Goal: Task Accomplishment & Management: Complete application form

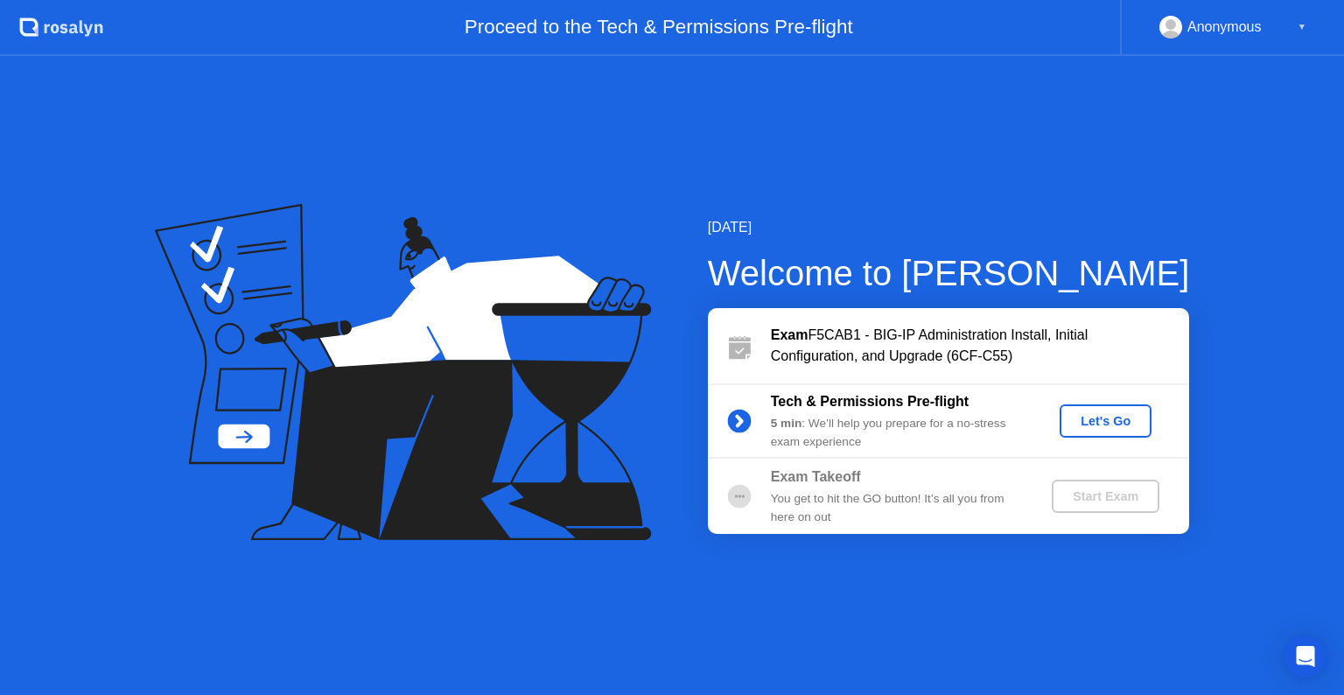
click at [1100, 422] on div "Let's Go" at bounding box center [1106, 421] width 78 height 14
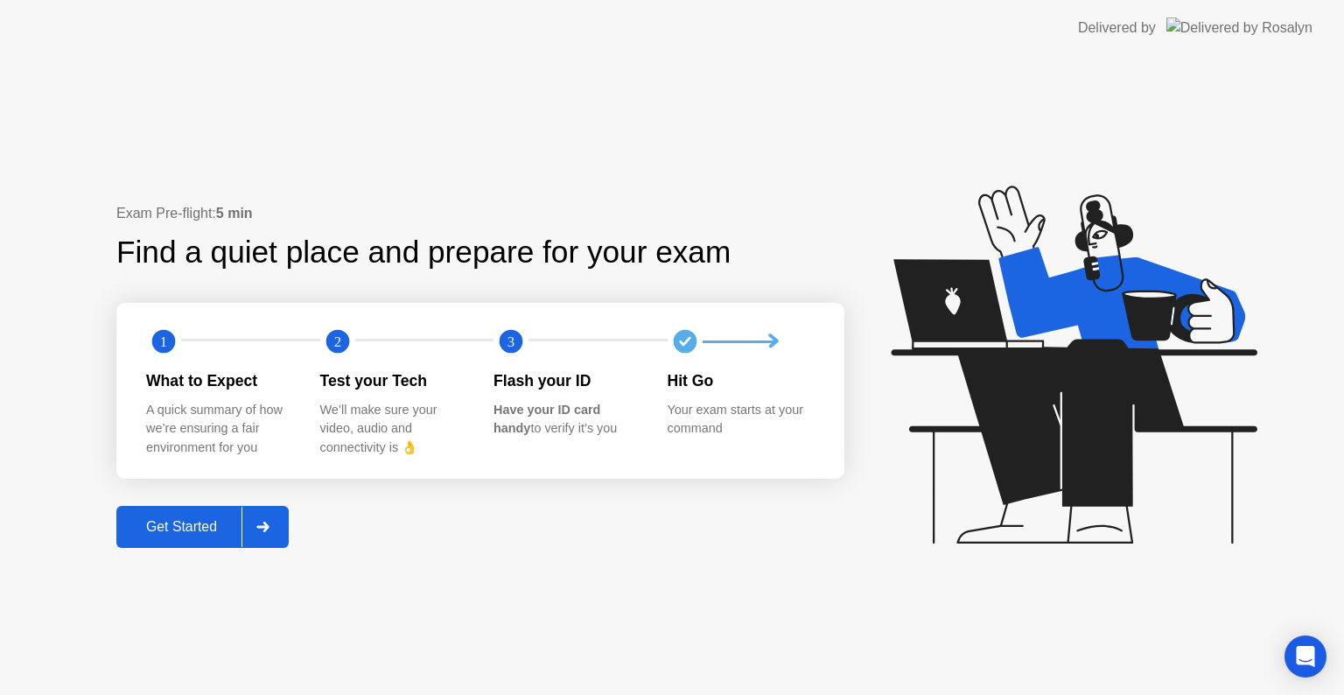
click at [273, 539] on div at bounding box center [263, 527] width 42 height 40
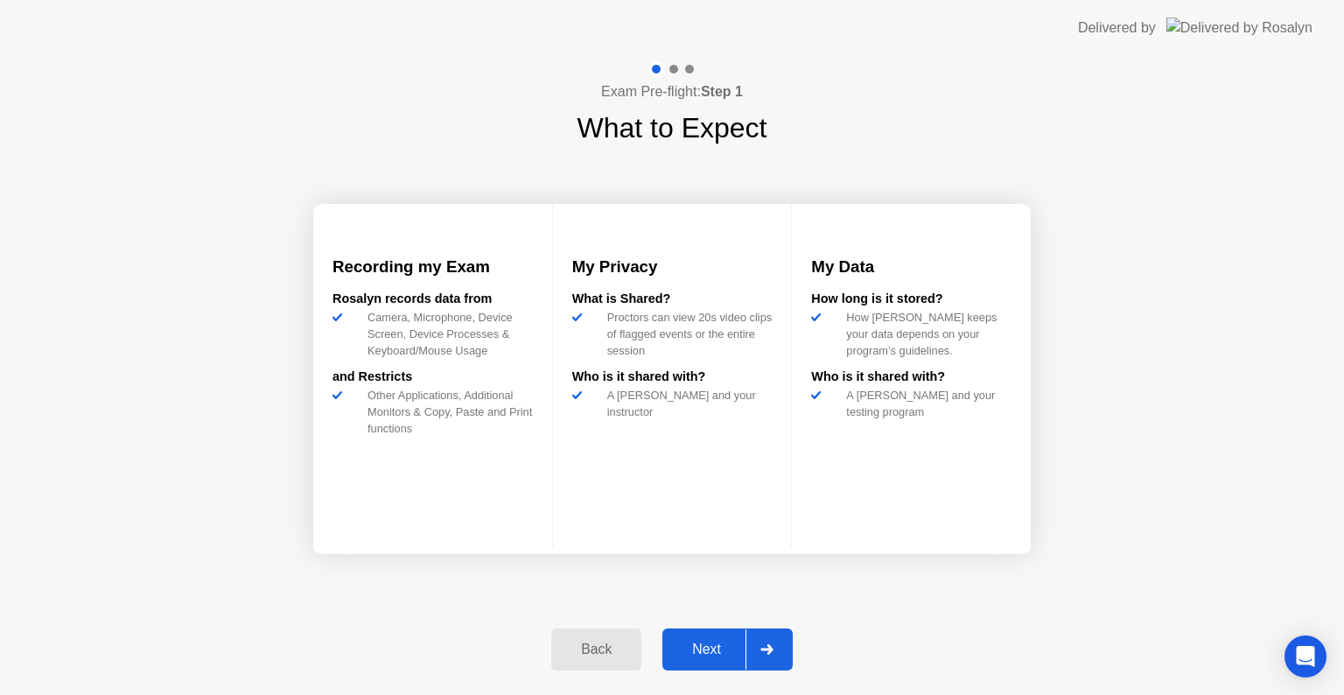
click at [771, 641] on div at bounding box center [767, 649] width 42 height 40
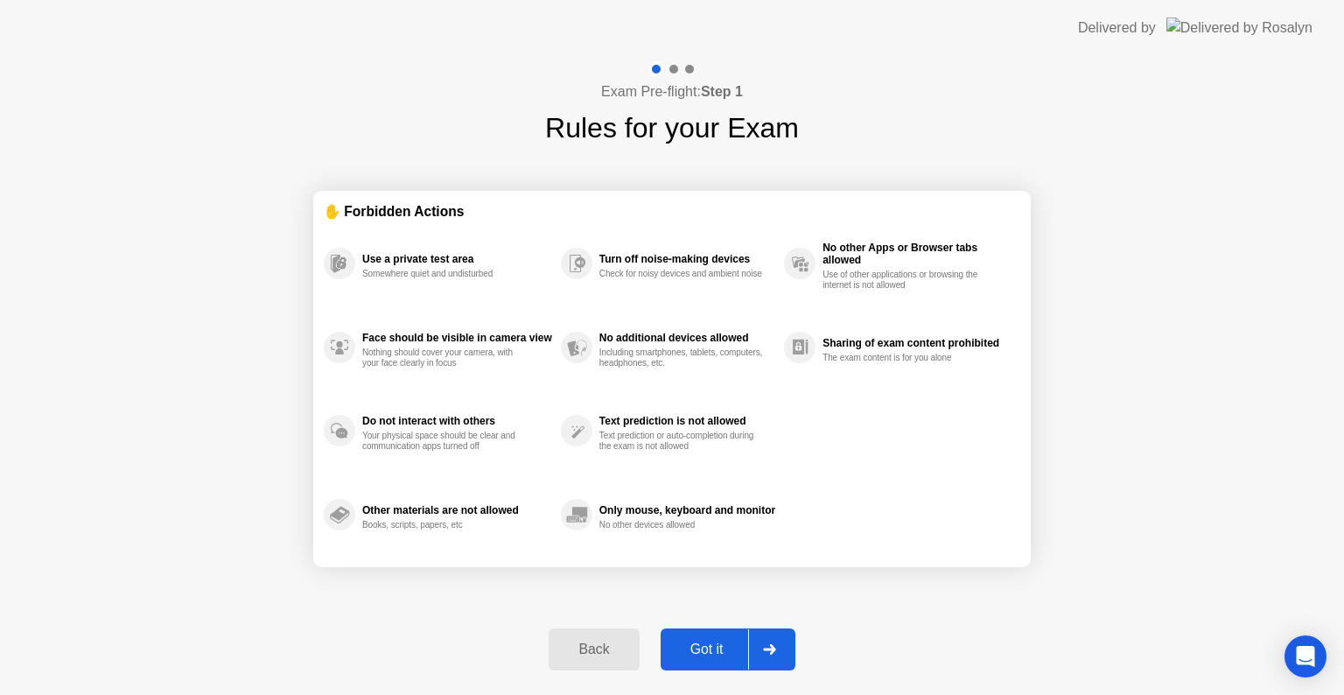
click at [771, 641] on div at bounding box center [769, 649] width 42 height 40
select select "Available cameras"
select select "Available speakers"
select select "Available microphones"
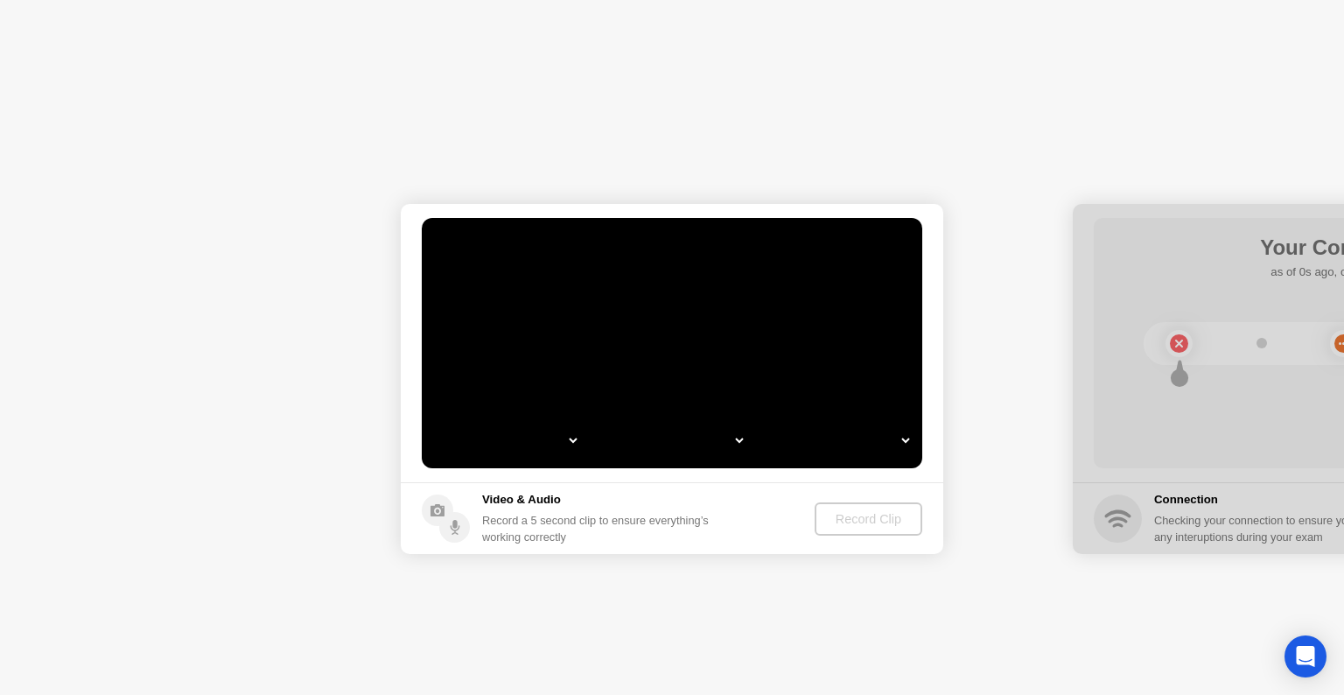
select select "**********"
select select "*******"
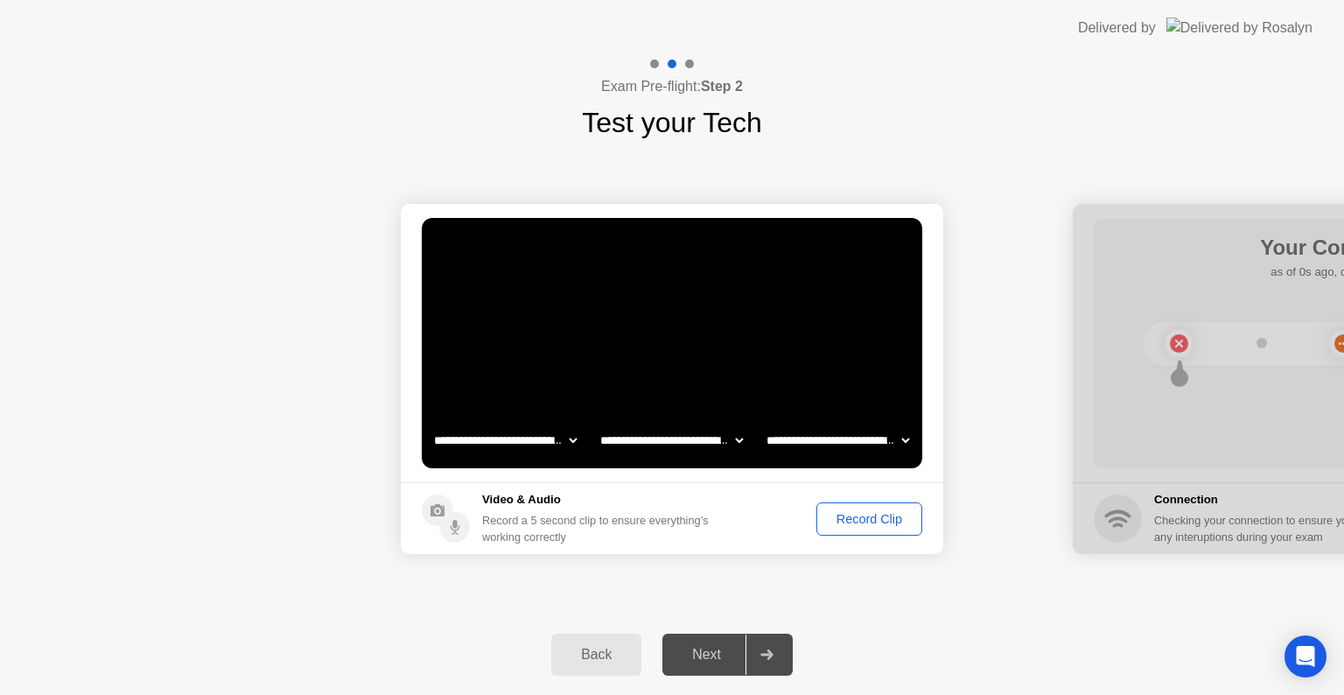
click at [868, 515] on div "Record Clip" at bounding box center [870, 519] width 94 height 14
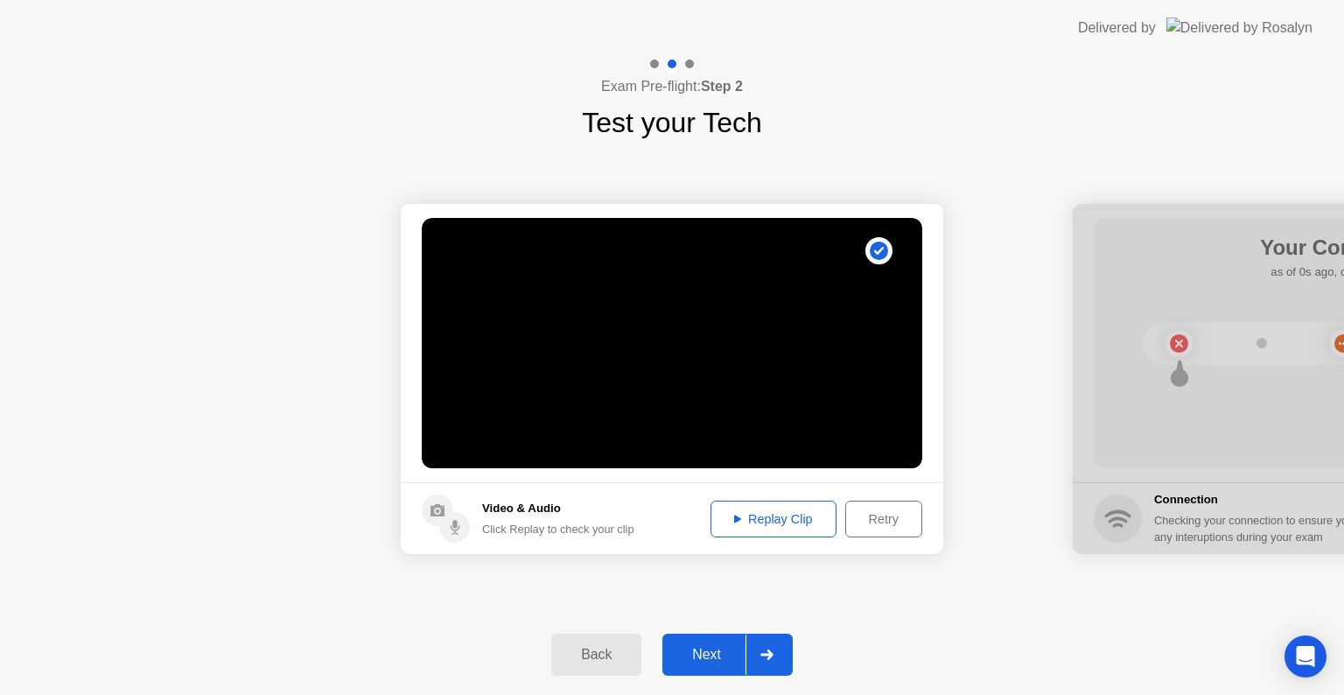
click at [803, 529] on button "Replay Clip" at bounding box center [774, 519] width 126 height 37
click at [734, 515] on icon at bounding box center [737, 519] width 7 height 9
click at [738, 522] on icon at bounding box center [737, 519] width 7 height 9
click at [734, 518] on icon at bounding box center [737, 519] width 7 height 8
click at [788, 651] on div at bounding box center [767, 654] width 42 height 40
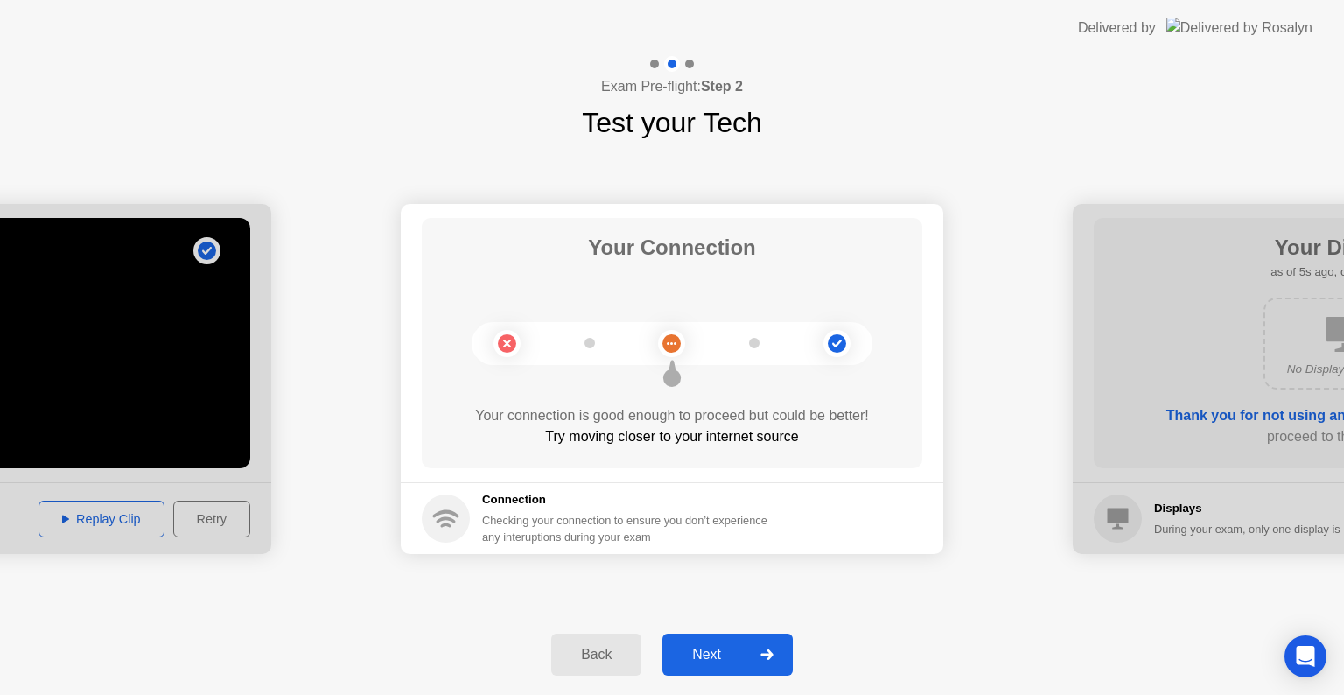
click at [788, 651] on div at bounding box center [767, 654] width 42 height 40
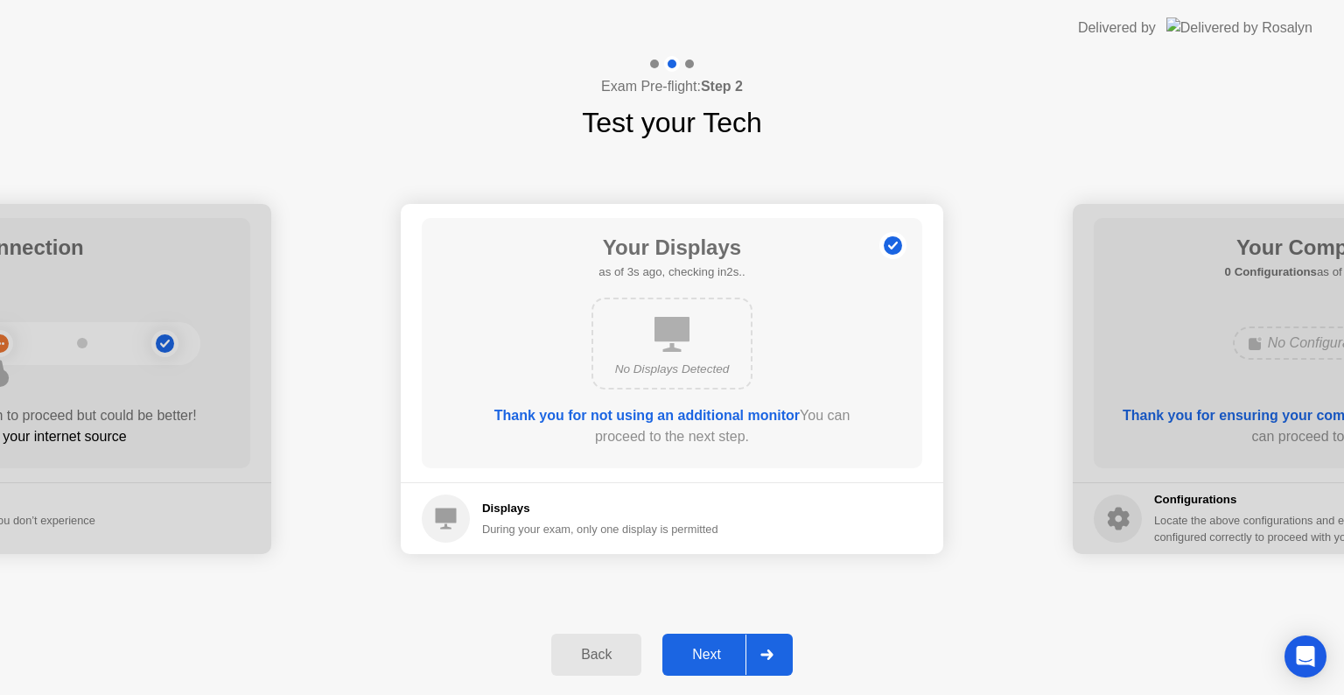
click at [788, 651] on div at bounding box center [767, 654] width 42 height 40
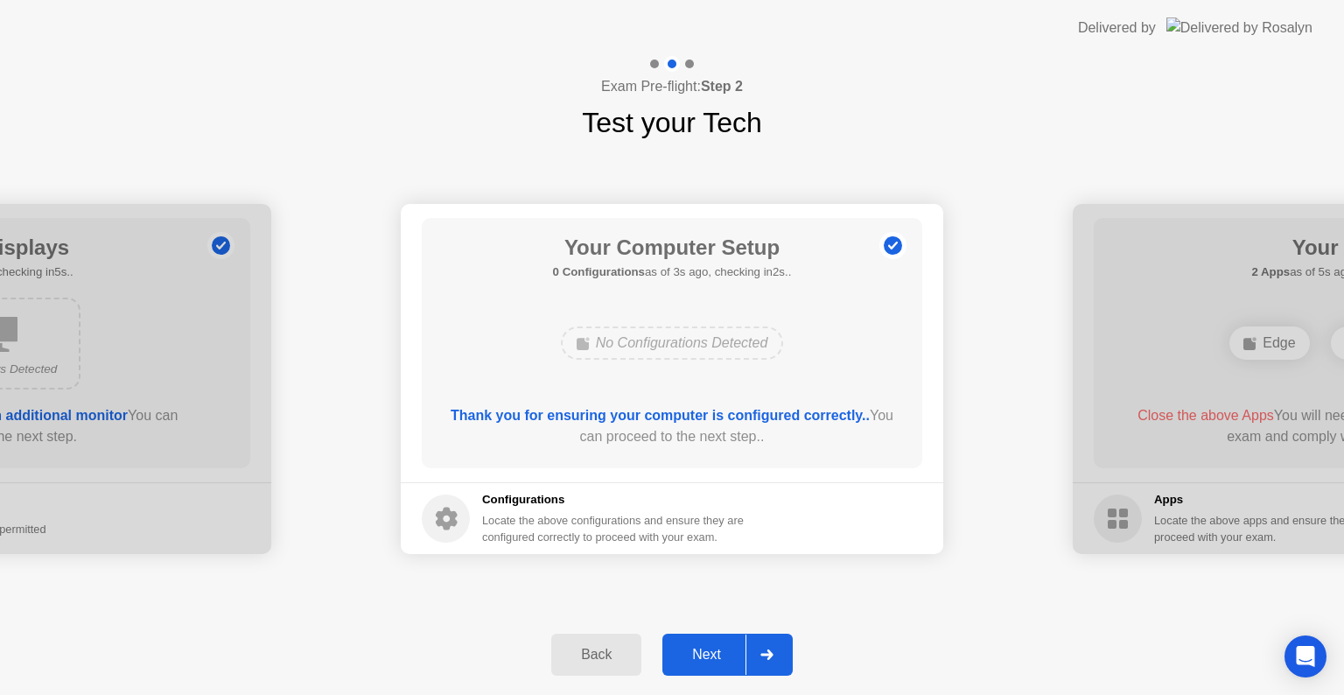
click at [788, 651] on div at bounding box center [767, 654] width 42 height 40
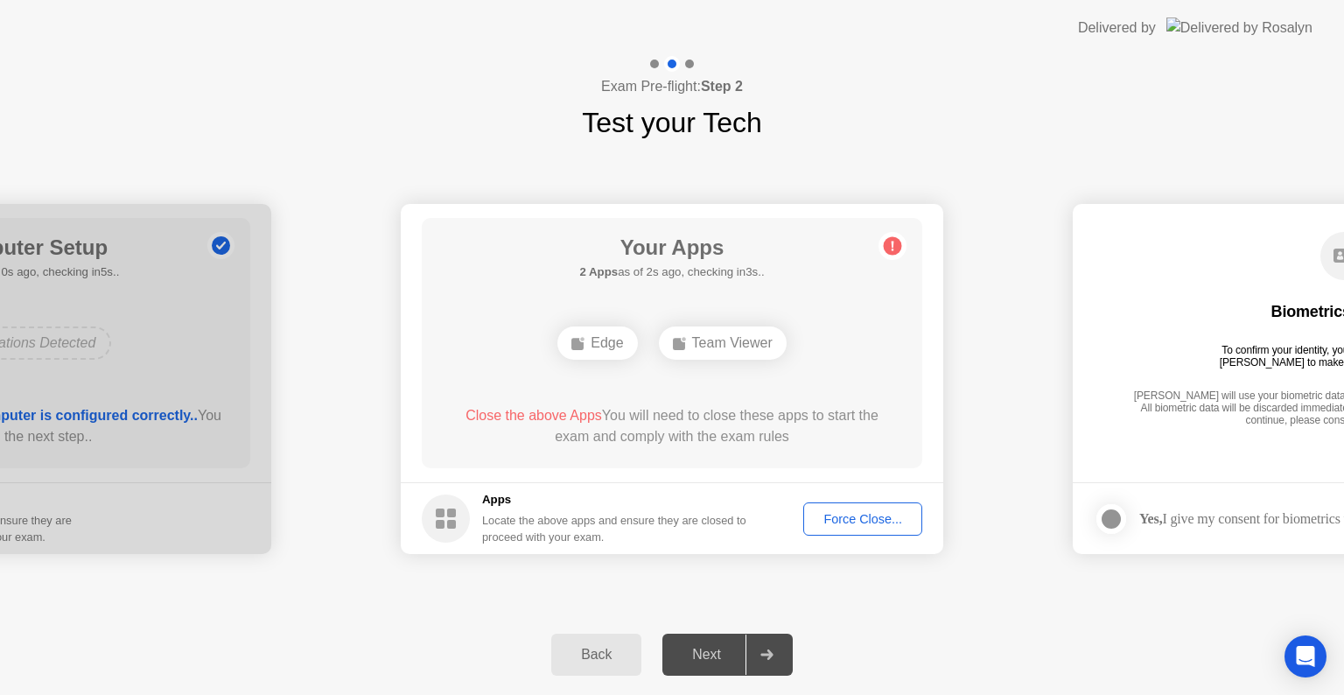
click at [869, 526] on div "Force Close..." at bounding box center [862, 519] width 107 height 14
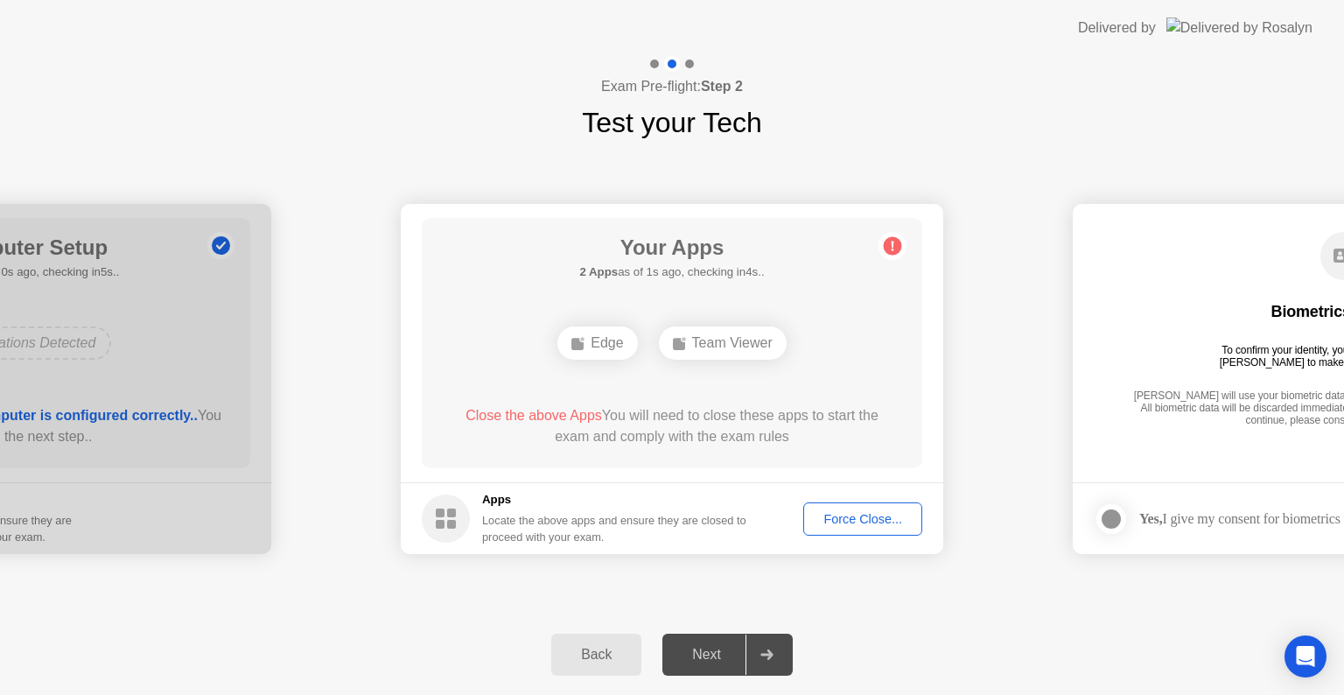
click at [841, 512] on div "Force Close..." at bounding box center [862, 519] width 107 height 14
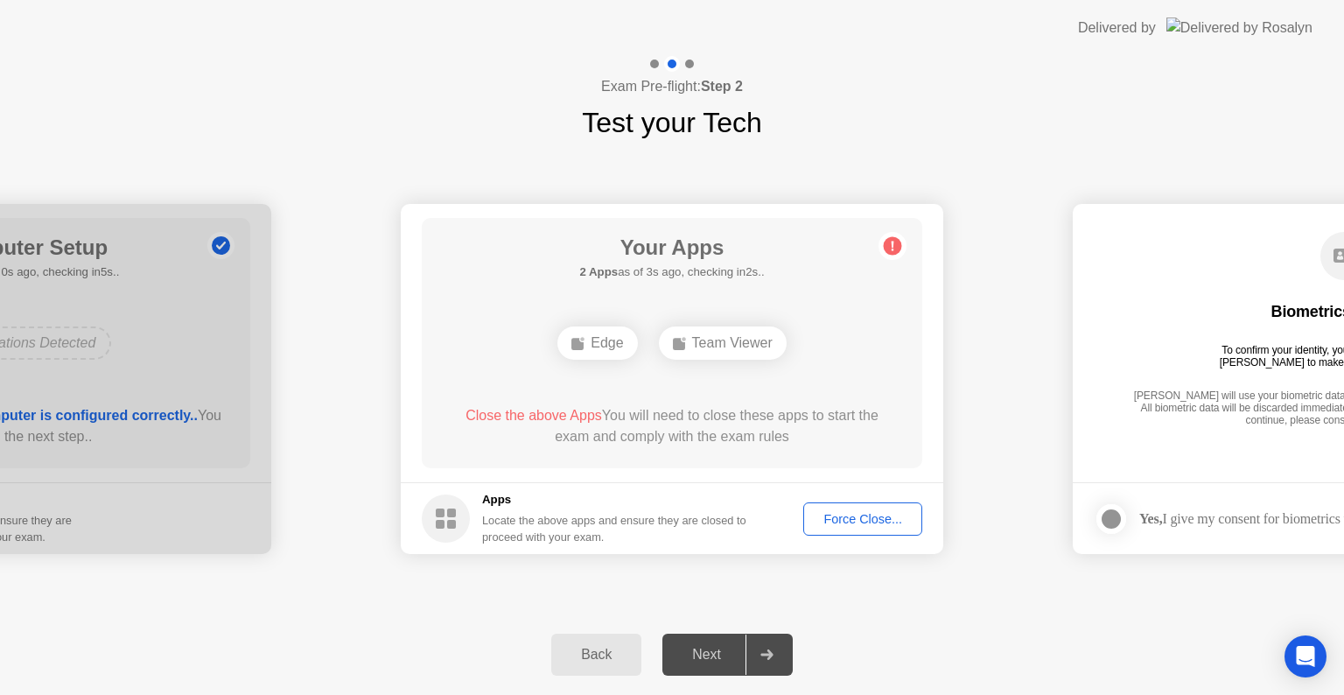
click at [868, 512] on div "Force Close..." at bounding box center [862, 519] width 107 height 14
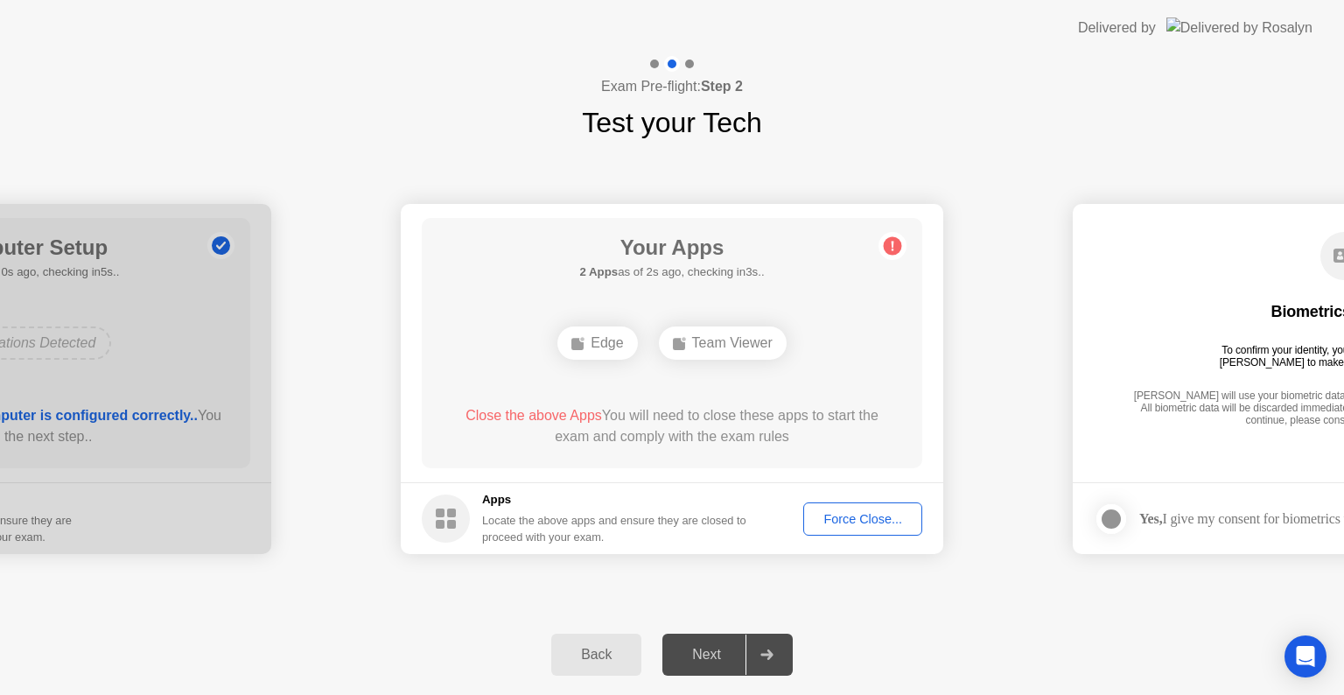
click at [839, 526] on div "Force Close..." at bounding box center [862, 519] width 107 height 14
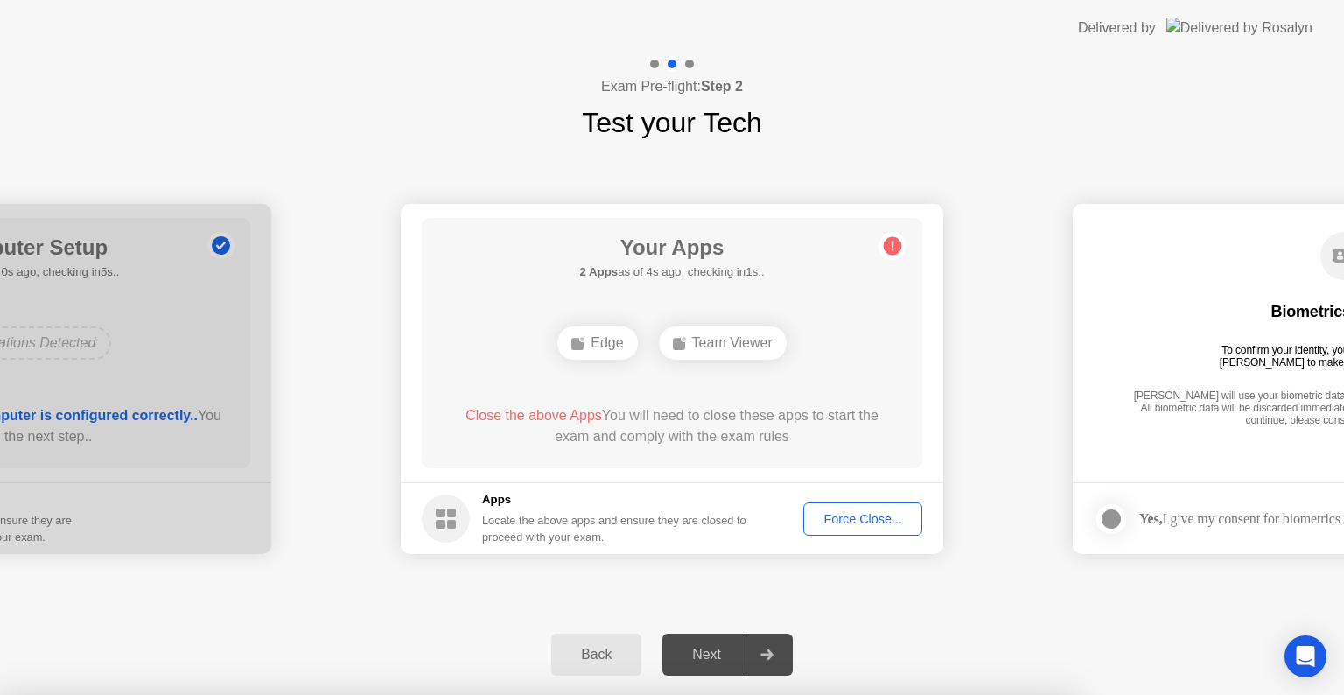
drag, startPoint x: 1011, startPoint y: 317, endPoint x: 994, endPoint y: 329, distance: 20.7
click at [994, 694] on div at bounding box center [672, 695] width 1344 height 0
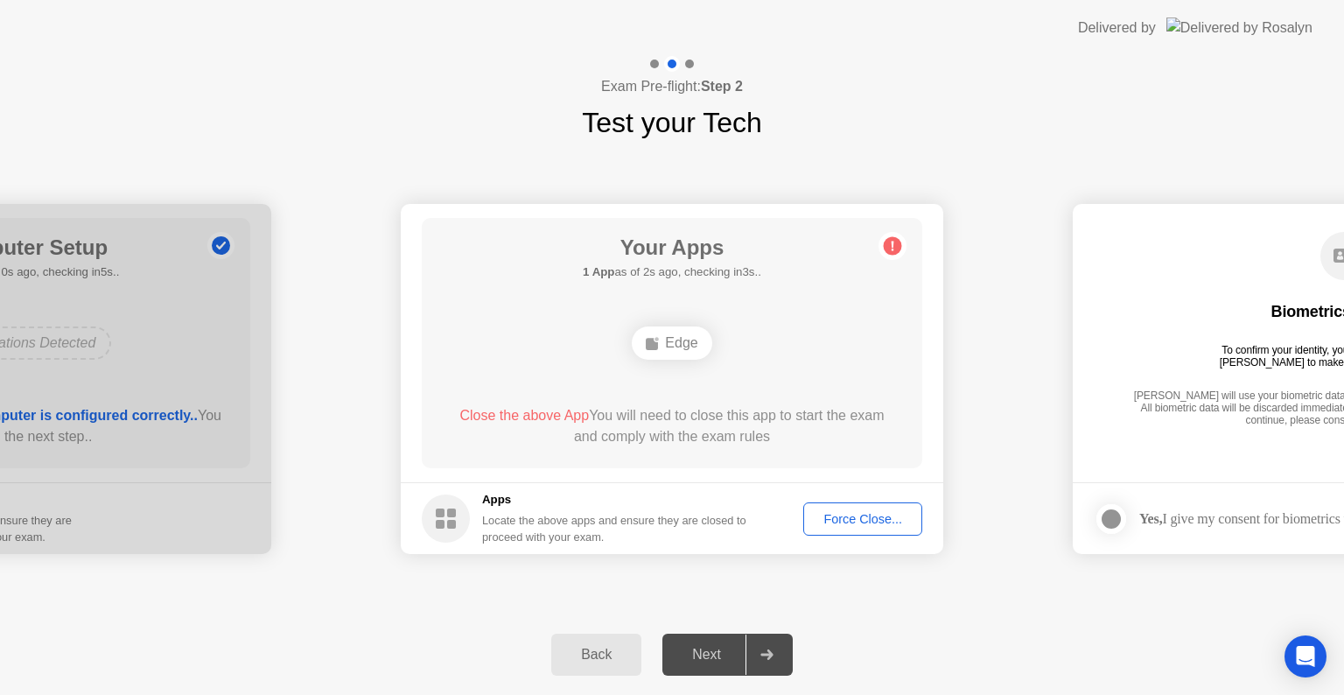
click at [853, 522] on div "Force Close..." at bounding box center [862, 519] width 107 height 14
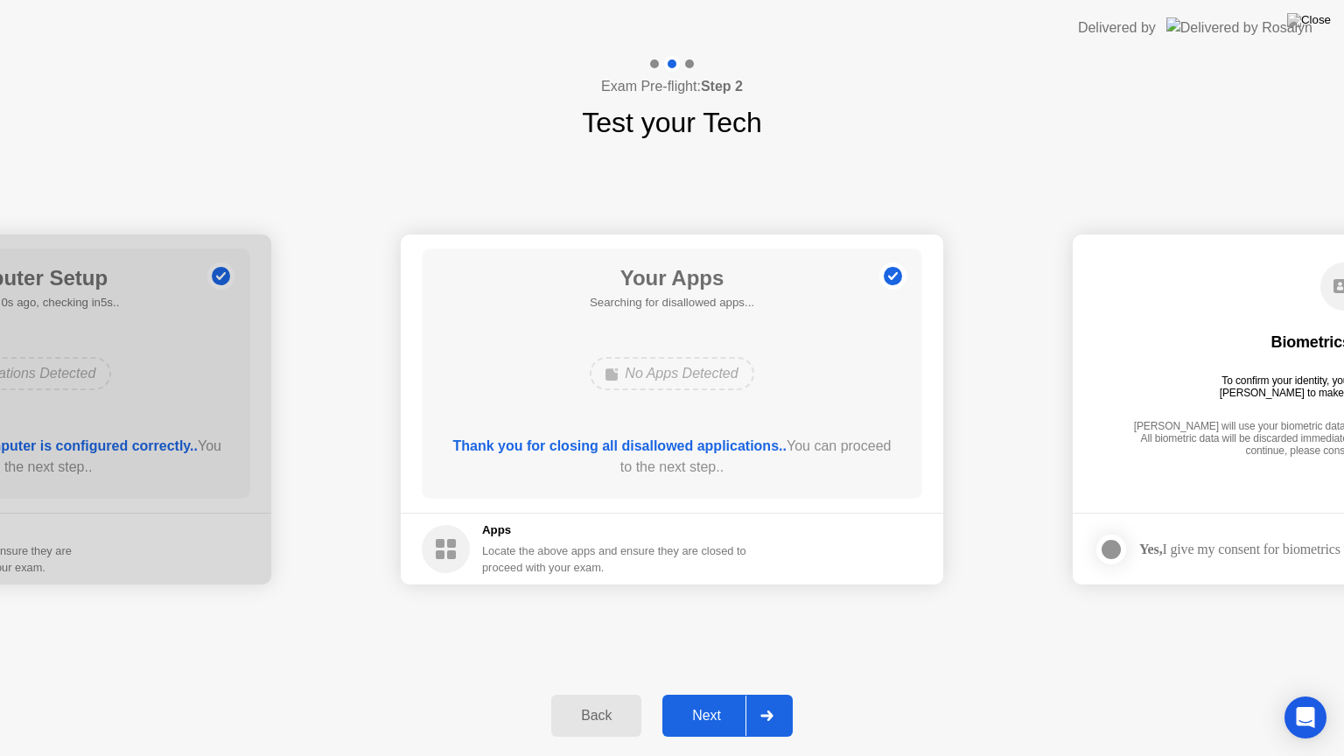
click at [772, 694] on div at bounding box center [767, 716] width 42 height 40
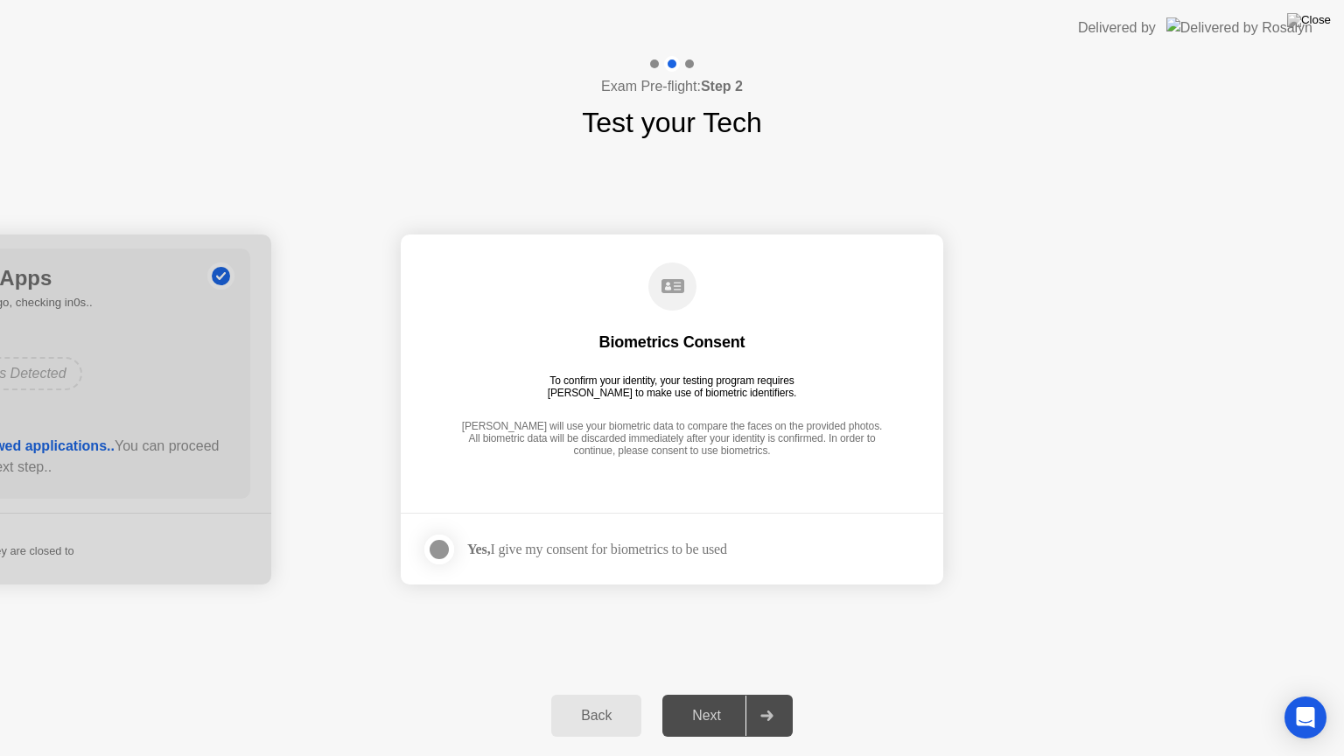
click at [590, 546] on div "Yes, I give my consent for biometrics to be used" at bounding box center [597, 549] width 260 height 17
click at [777, 694] on div at bounding box center [767, 716] width 42 height 40
click at [443, 555] on div at bounding box center [439, 549] width 21 height 21
click at [781, 694] on div at bounding box center [767, 716] width 42 height 40
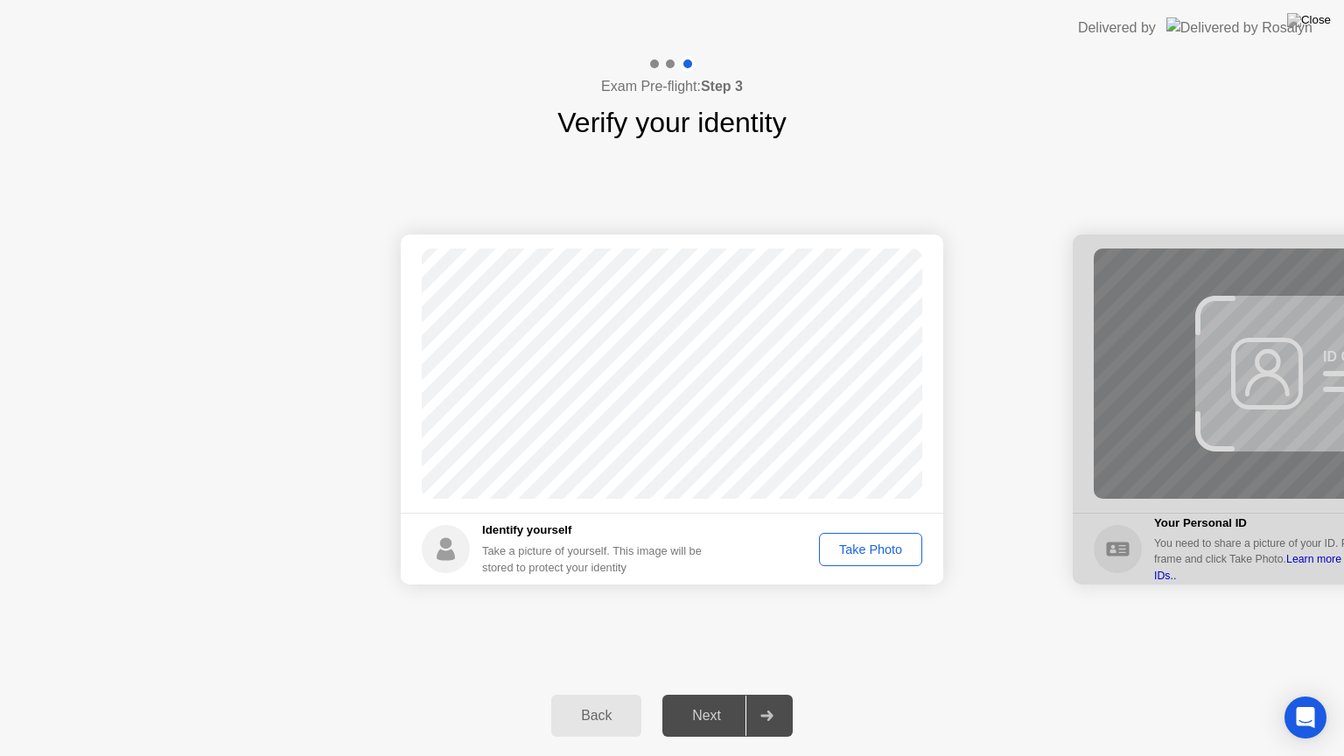
click at [879, 559] on button "Take Photo" at bounding box center [870, 549] width 103 height 33
click at [763, 694] on icon at bounding box center [766, 716] width 13 height 11
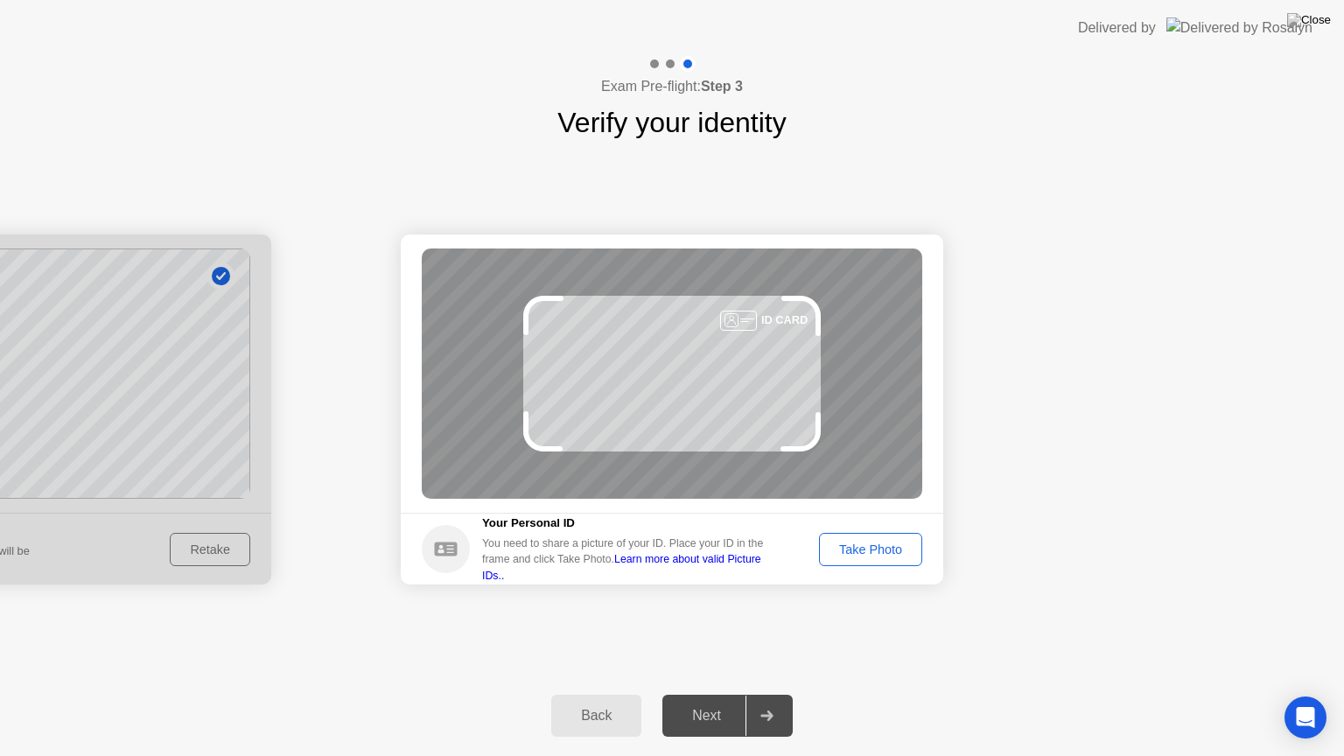
click at [889, 557] on div "Take Photo" at bounding box center [870, 550] width 91 height 14
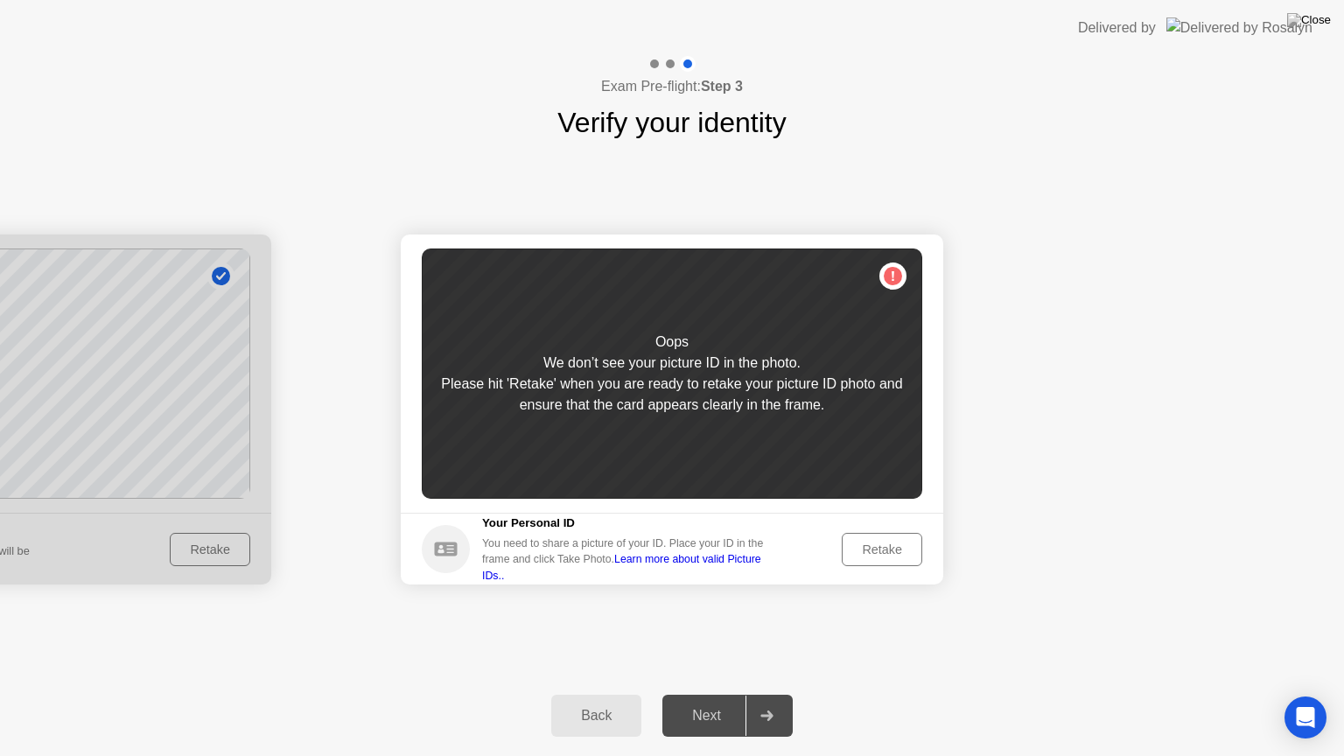
click at [889, 557] on div "Retake" at bounding box center [882, 550] width 68 height 14
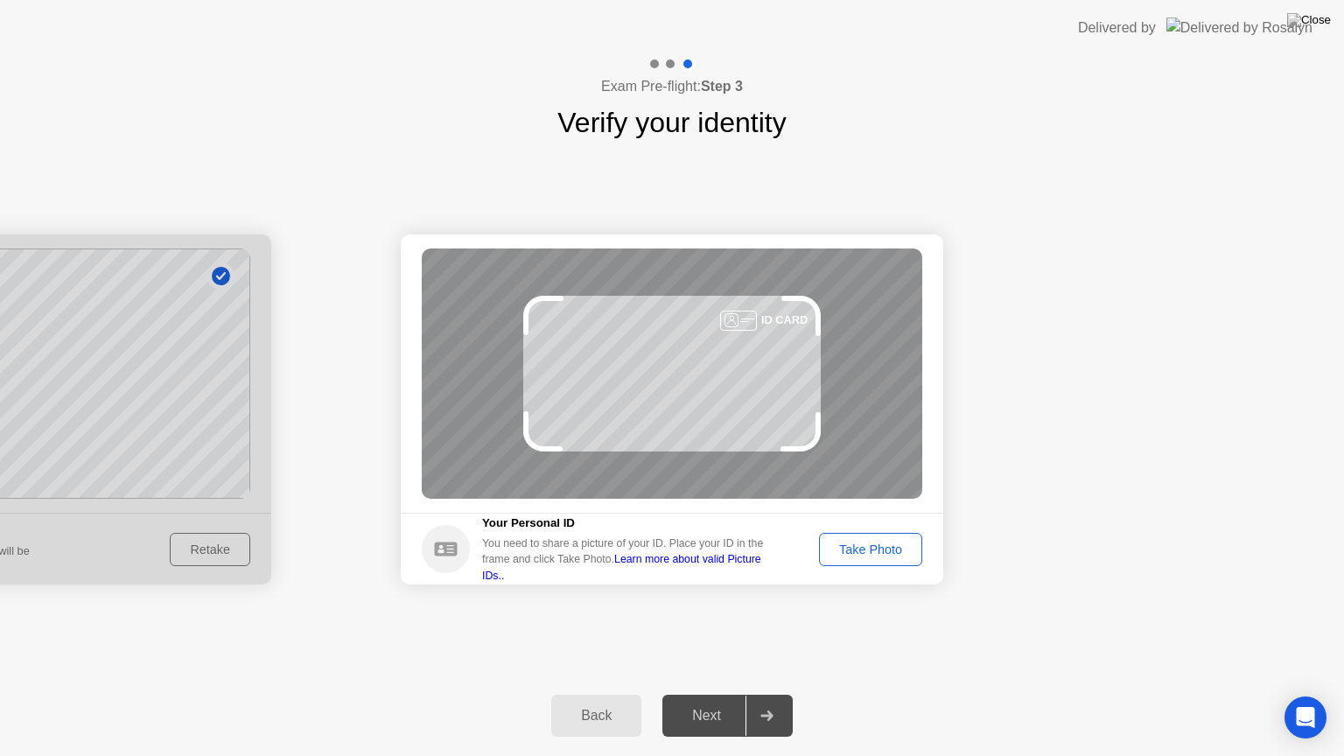
click at [889, 557] on div "Take Photo" at bounding box center [870, 550] width 91 height 14
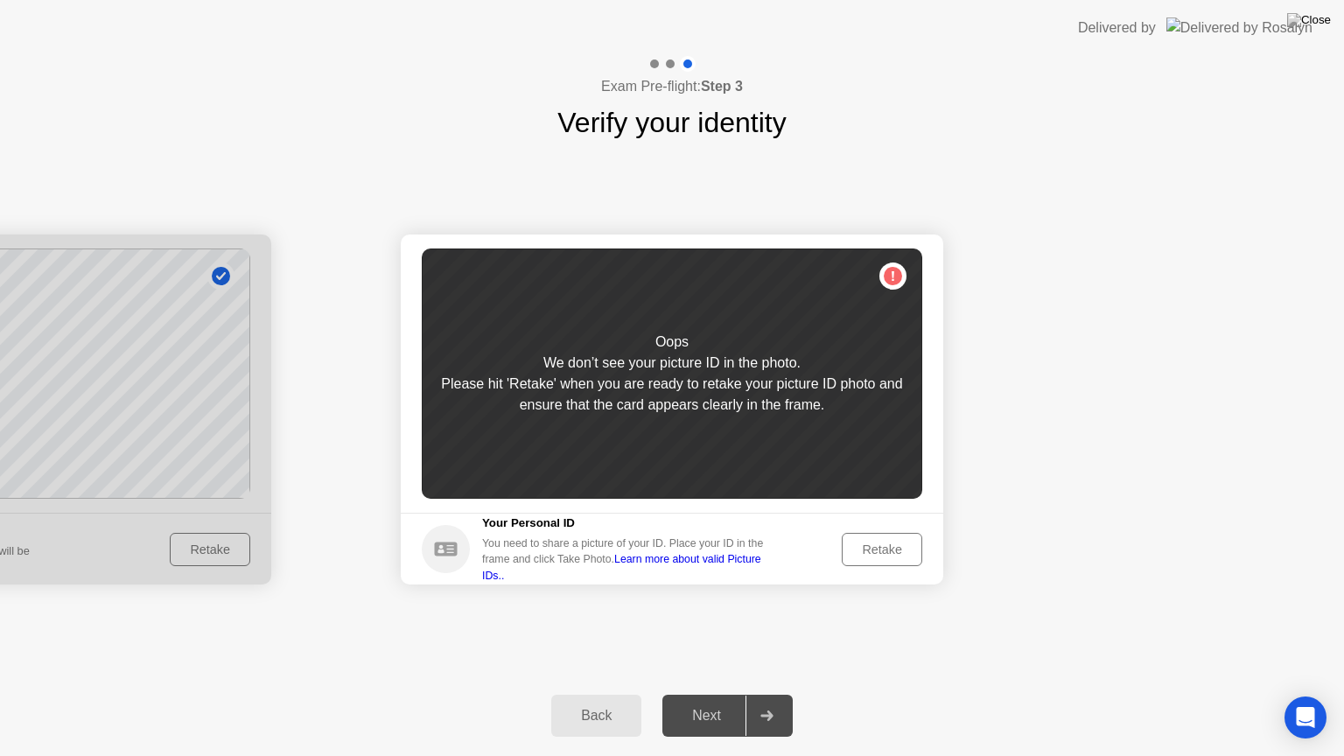
click at [889, 557] on div "Retake" at bounding box center [882, 550] width 68 height 14
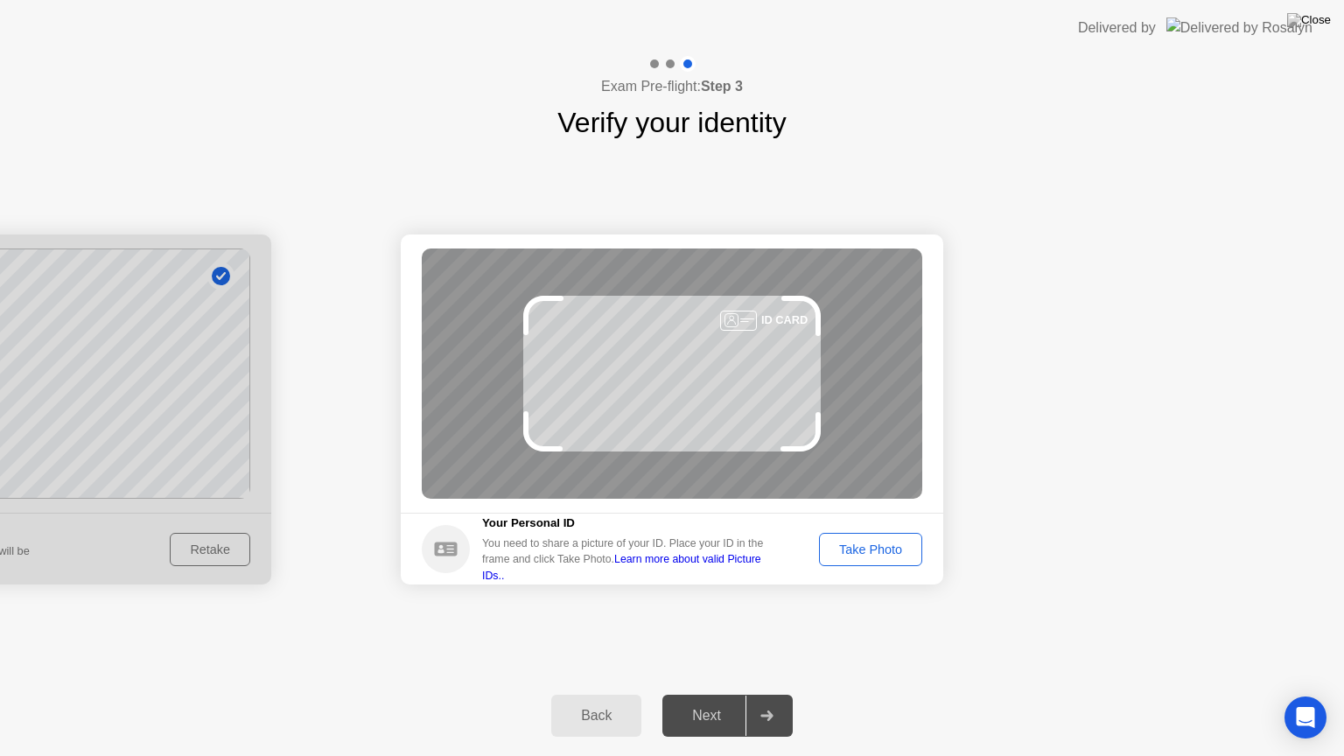
click at [889, 557] on div "Take Photo" at bounding box center [870, 550] width 91 height 14
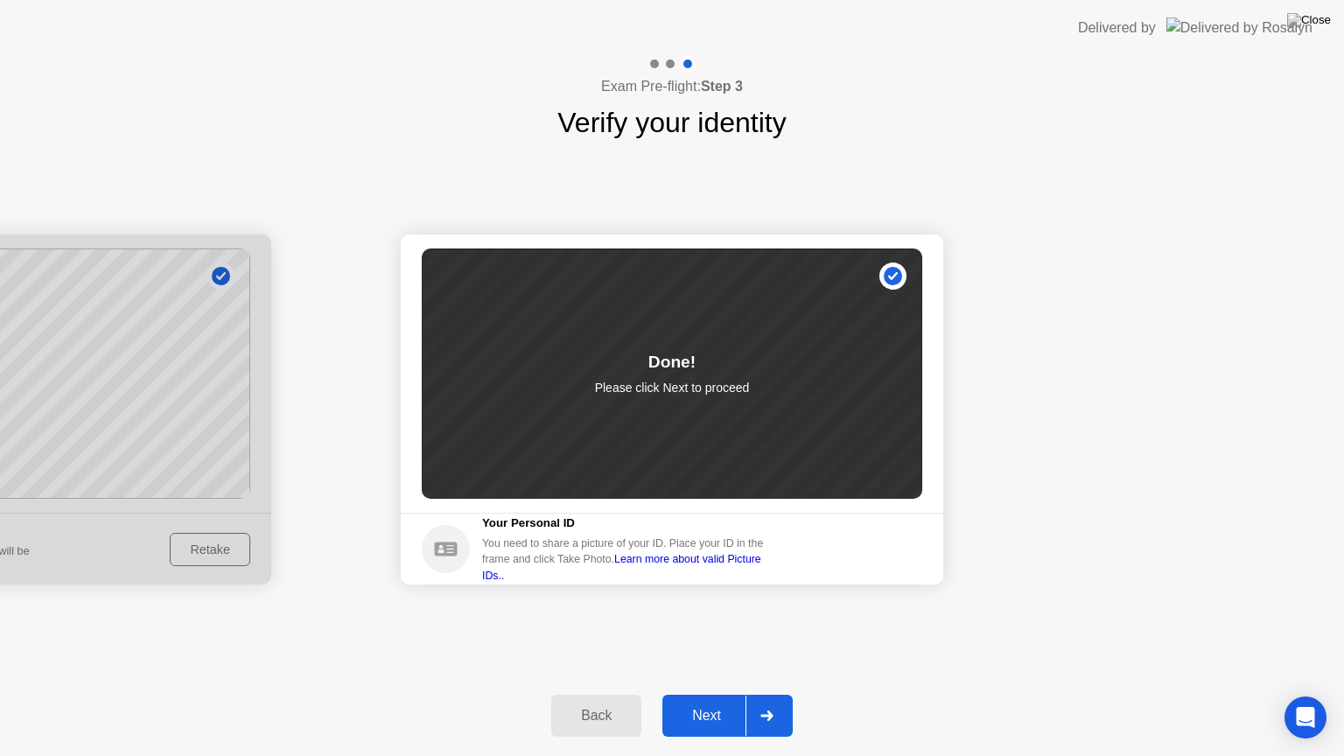
click at [769, 694] on div at bounding box center [767, 716] width 42 height 40
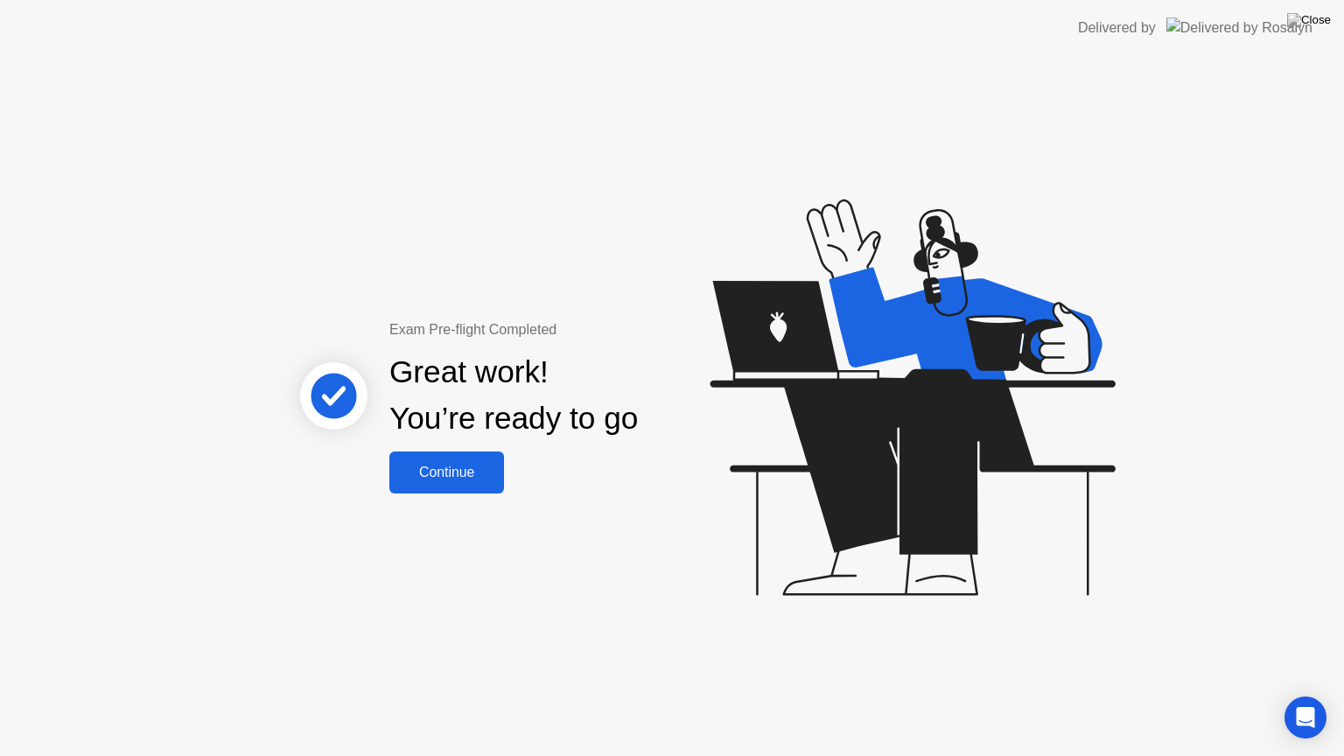
click at [460, 480] on div "Continue" at bounding box center [447, 473] width 104 height 16
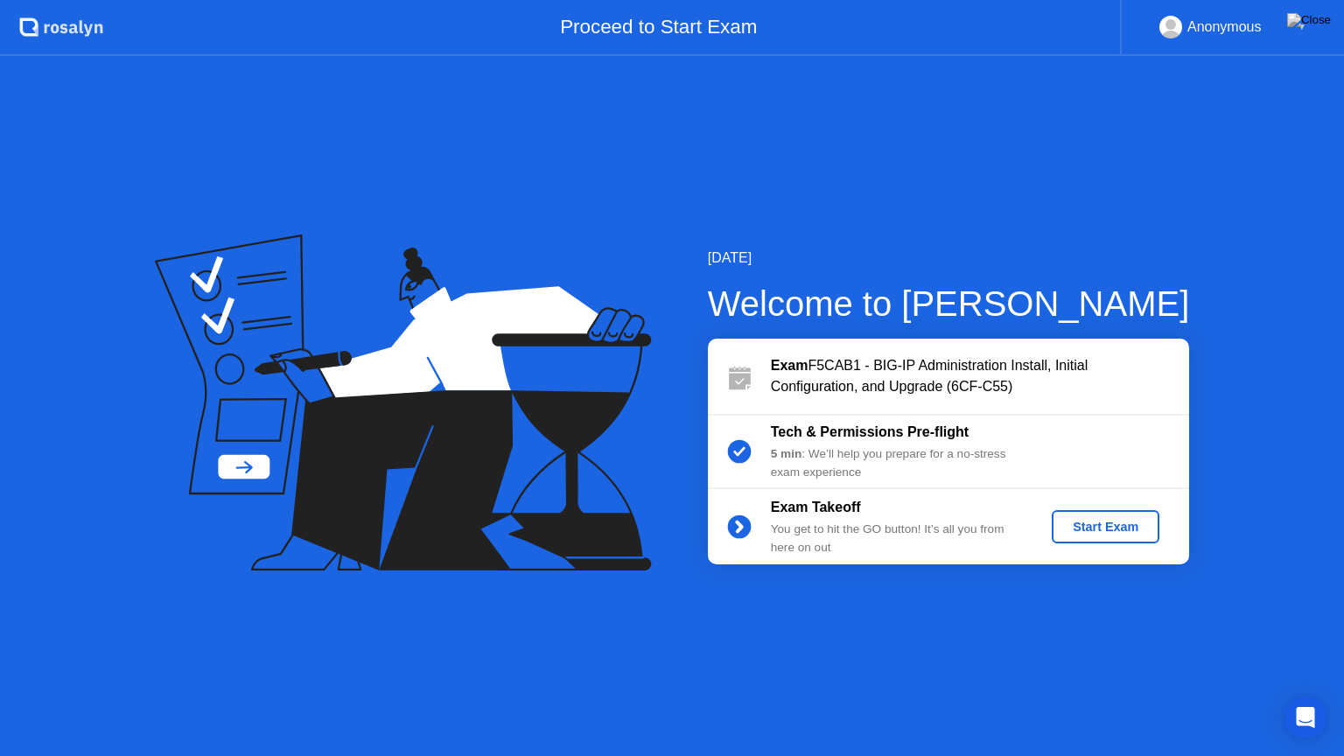
click at [1103, 525] on div "Start Exam" at bounding box center [1106, 527] width 94 height 14
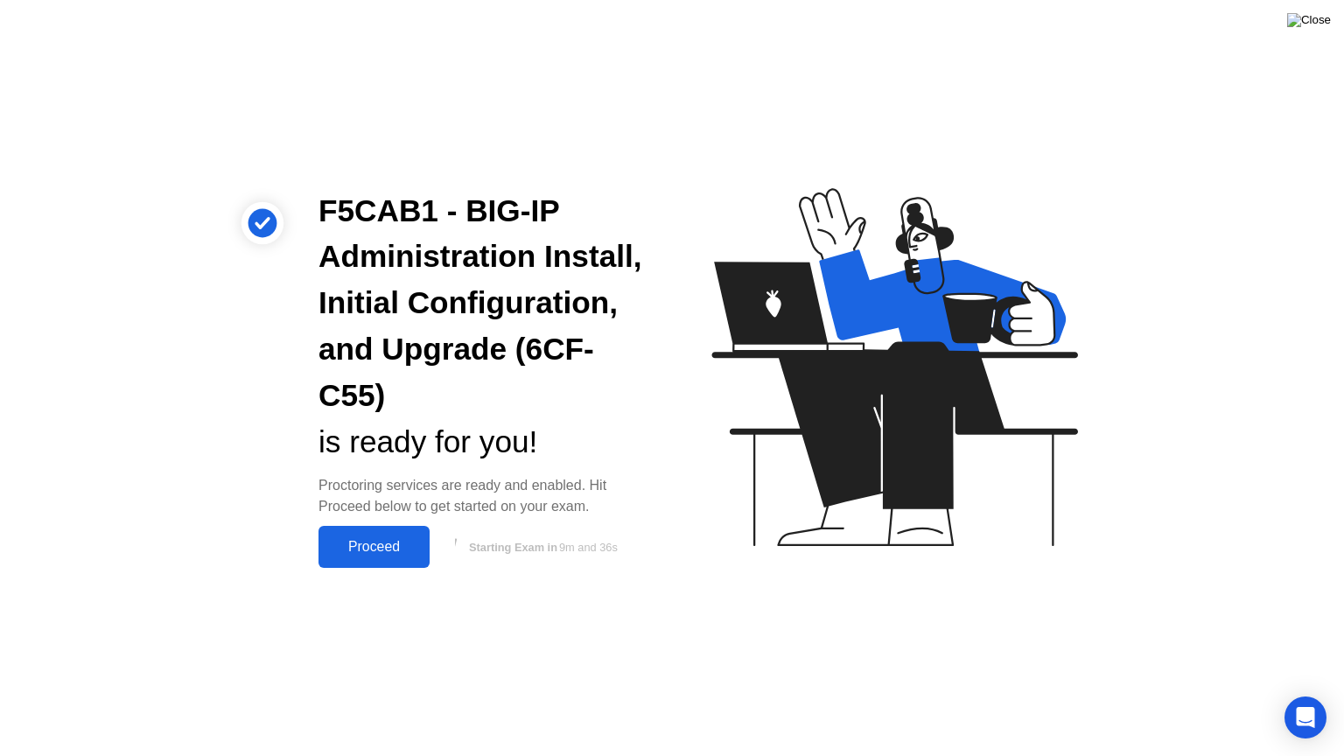
click at [1323, 21] on img at bounding box center [1309, 20] width 44 height 14
